Goal: Check status

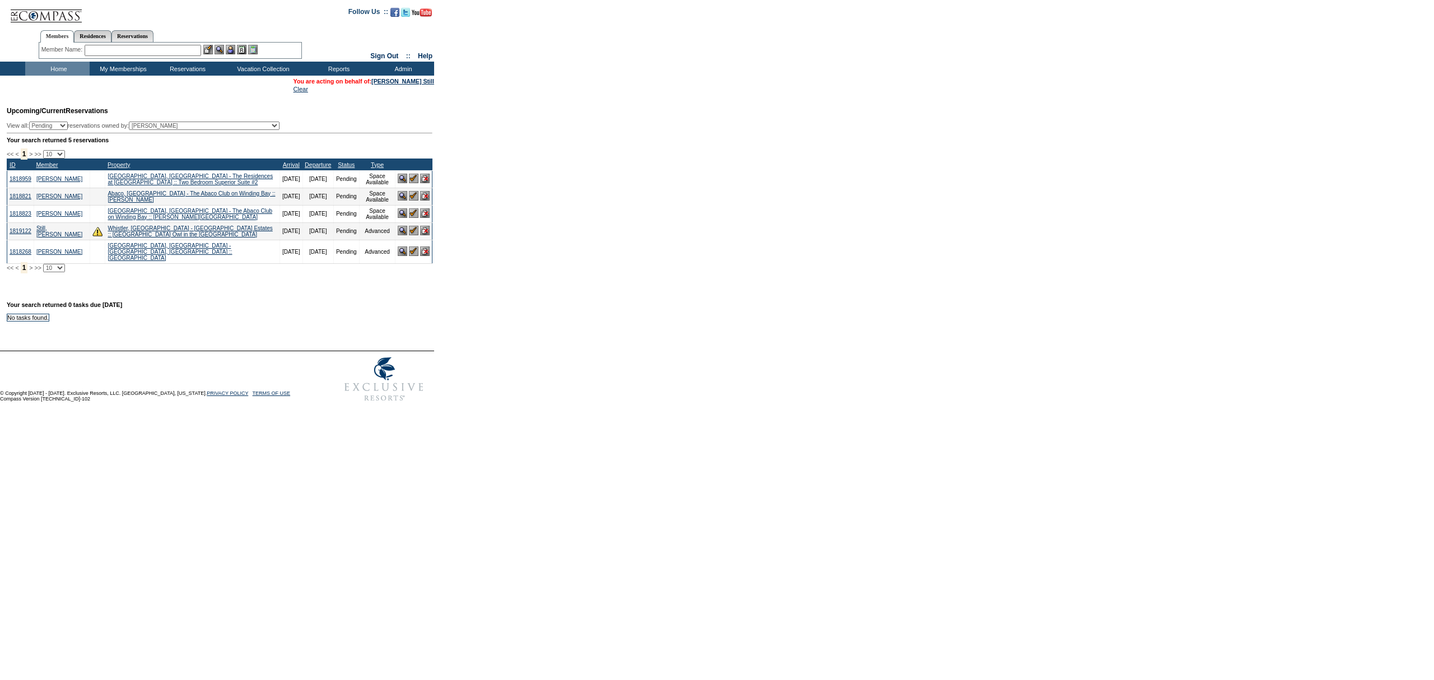
click at [413, 235] on img at bounding box center [414, 231] width 10 height 10
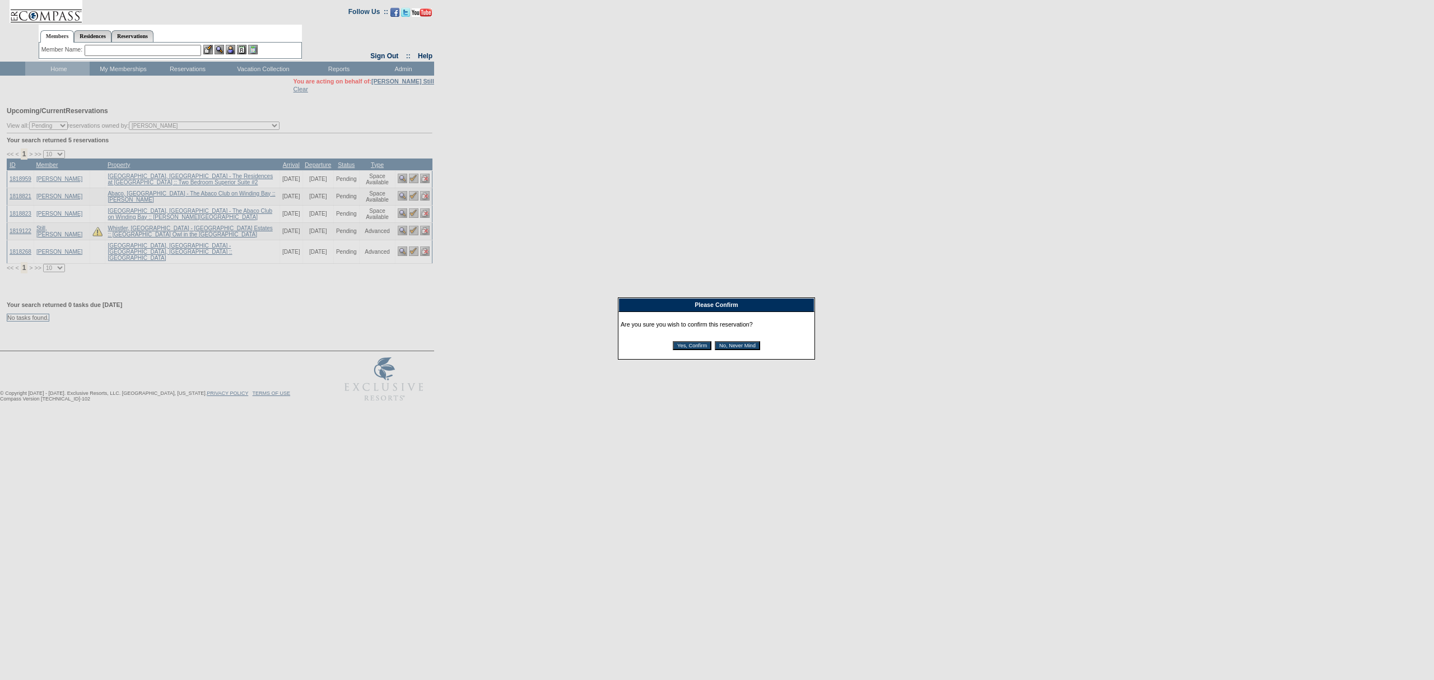
click at [689, 346] on input "Yes, Confirm" at bounding box center [692, 345] width 39 height 9
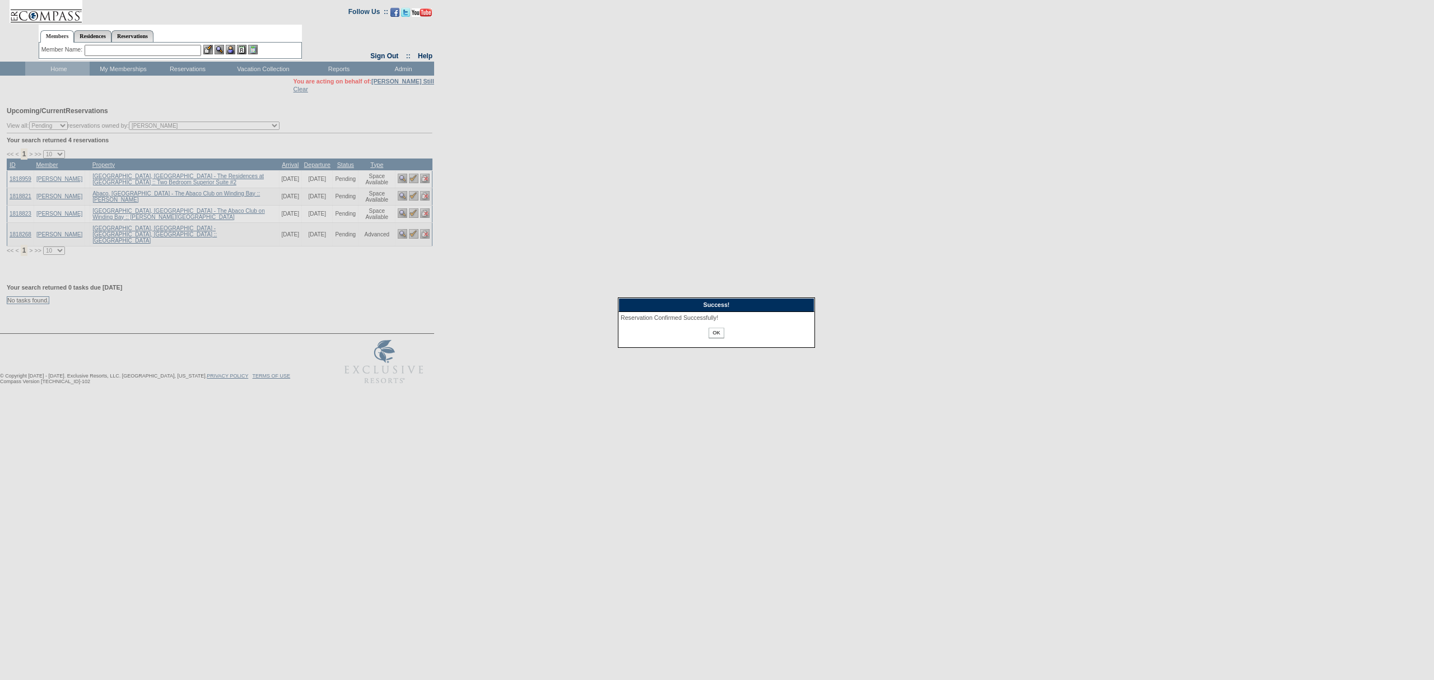
click at [718, 332] on input "OK" at bounding box center [716, 333] width 15 height 11
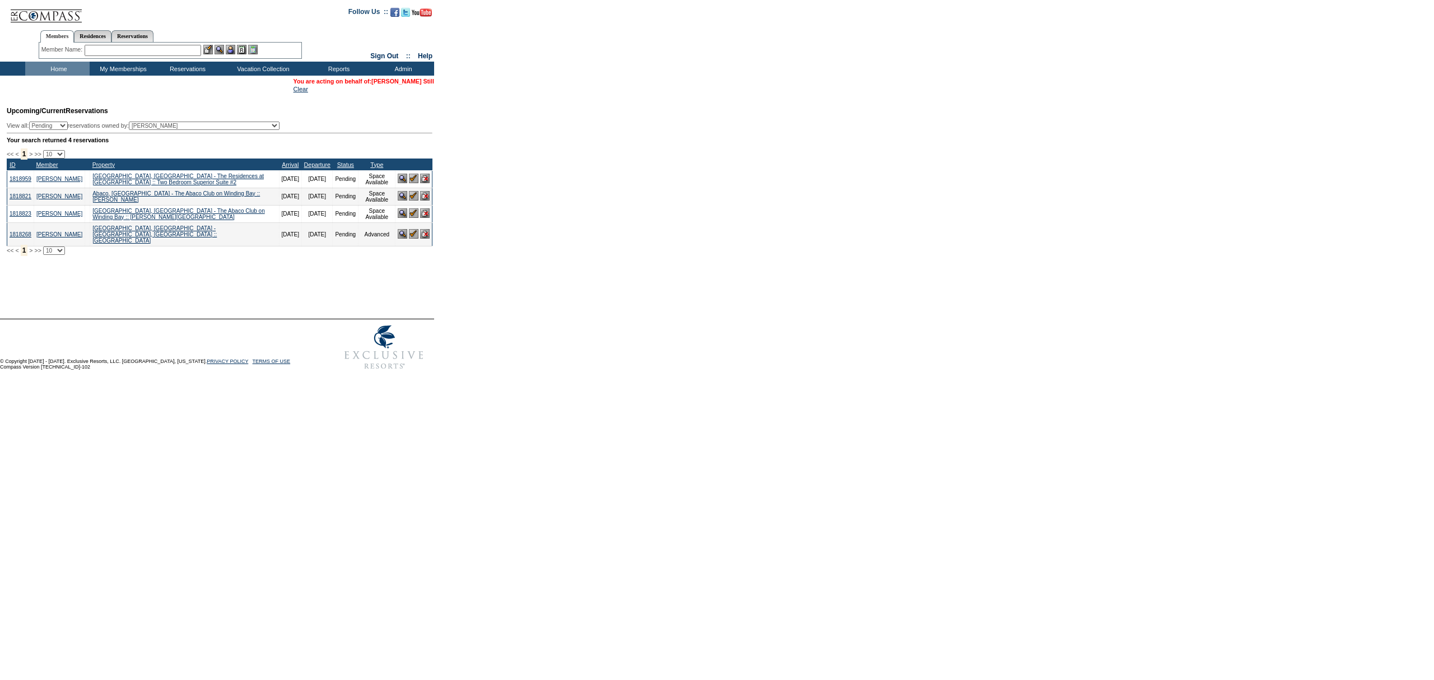
click at [408, 81] on link "[PERSON_NAME] Still" at bounding box center [402, 81] width 63 height 7
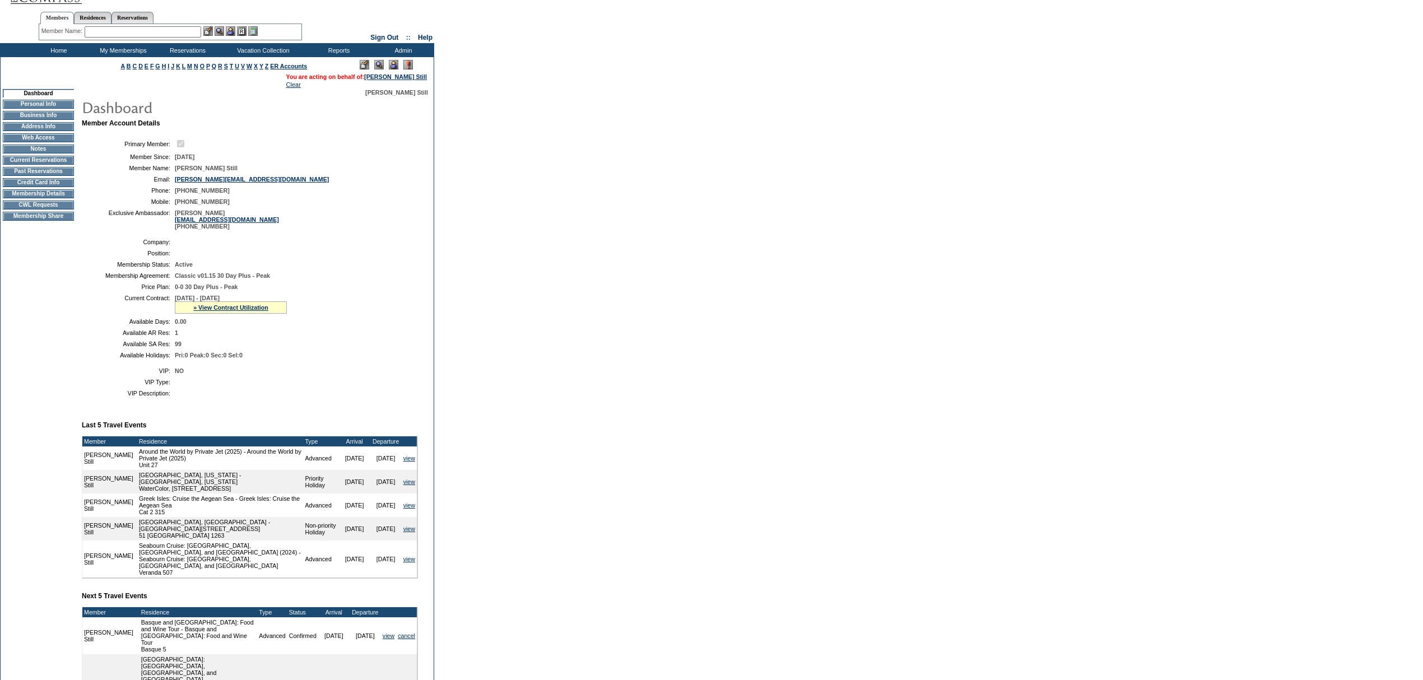
scroll to position [10, 0]
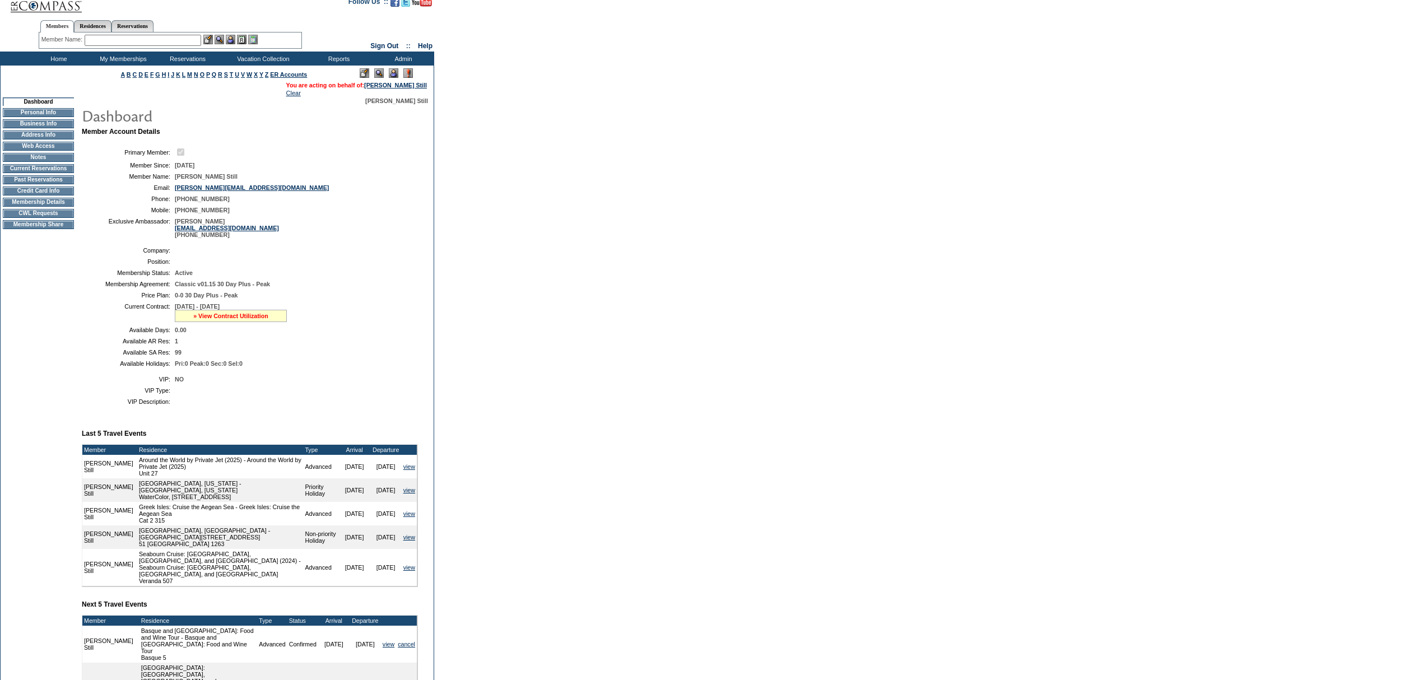
click at [211, 319] on link "» View Contract Utilization" at bounding box center [230, 316] width 75 height 7
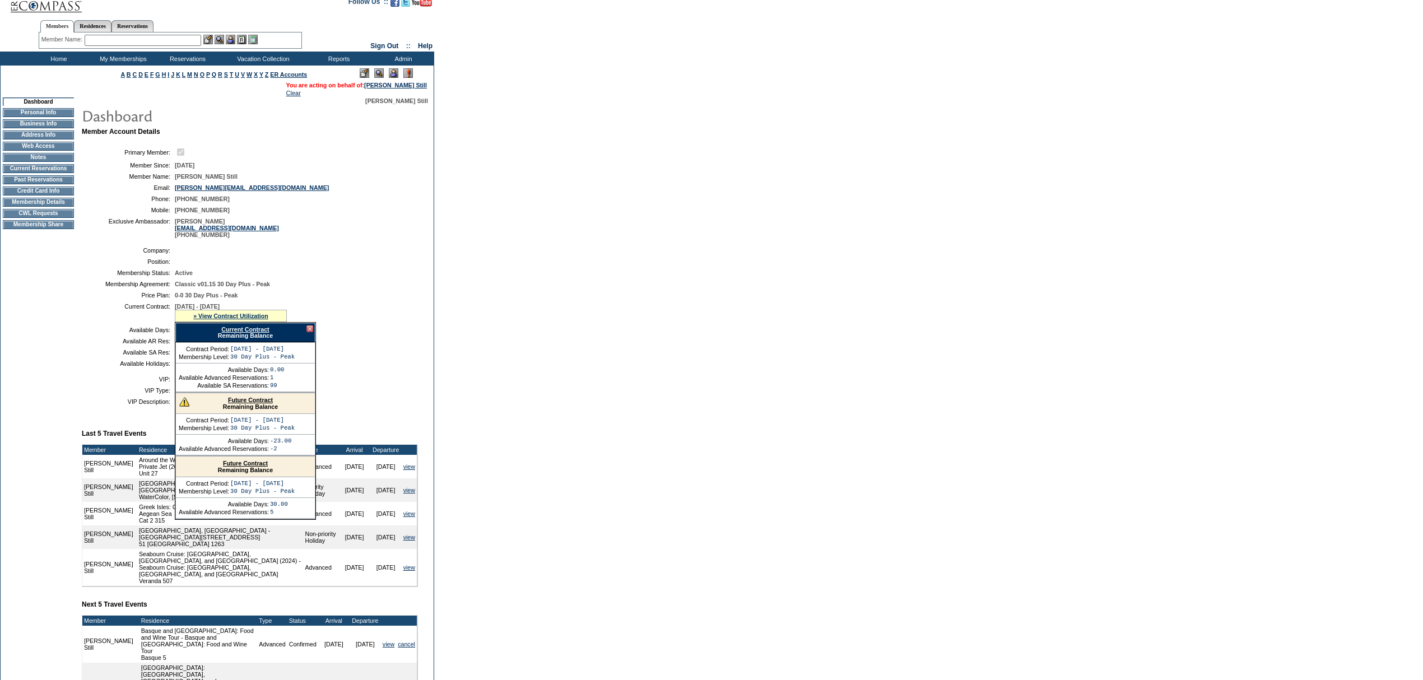
click at [234, 342] on div "Current Contract Remaining Balance" at bounding box center [245, 333] width 140 height 20
click at [238, 333] on link "Current Contract" at bounding box center [245, 329] width 48 height 7
